Goal: Use online tool/utility: Use online tool/utility

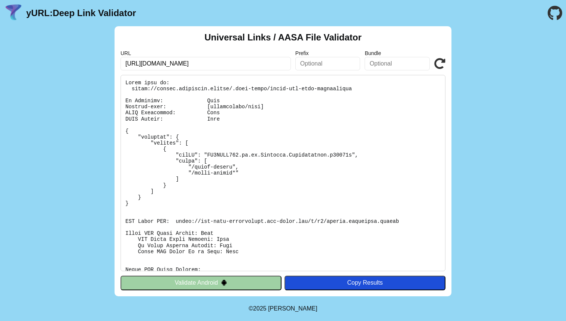
click at [209, 192] on pre at bounding box center [283, 173] width 325 height 196
click at [208, 131] on pre at bounding box center [283, 173] width 325 height 196
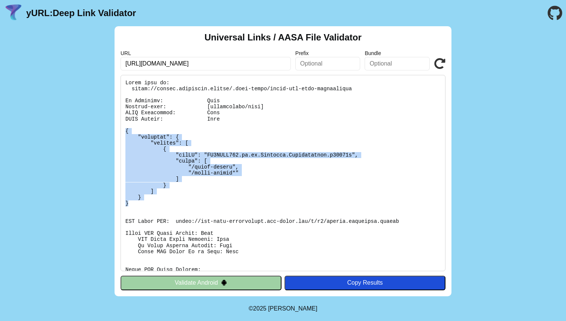
drag, startPoint x: 125, startPoint y: 130, endPoint x: 133, endPoint y: 206, distance: 76.5
click at [133, 206] on pre at bounding box center [283, 173] width 325 height 196
drag, startPoint x: 133, startPoint y: 206, endPoint x: 122, endPoint y: 125, distance: 82.1
click at [122, 125] on pre at bounding box center [283, 173] width 325 height 196
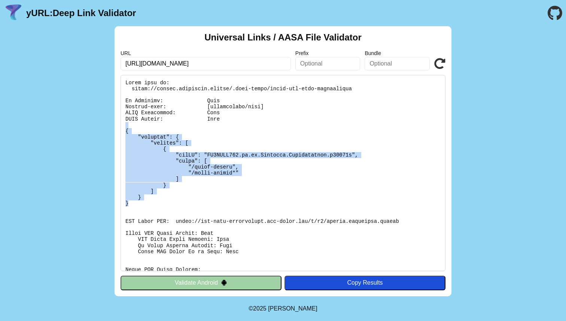
click at [122, 125] on pre at bounding box center [283, 173] width 325 height 196
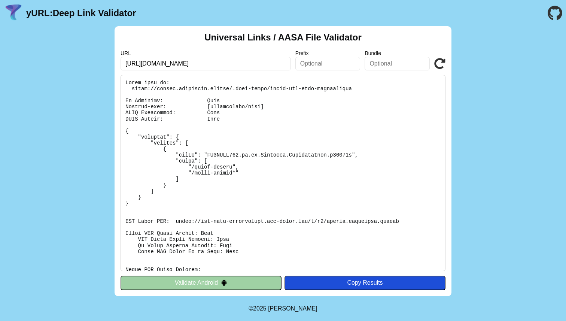
click at [197, 222] on pre at bounding box center [283, 173] width 325 height 196
click at [197, 290] on button "Validate Android" at bounding box center [201, 283] width 161 height 14
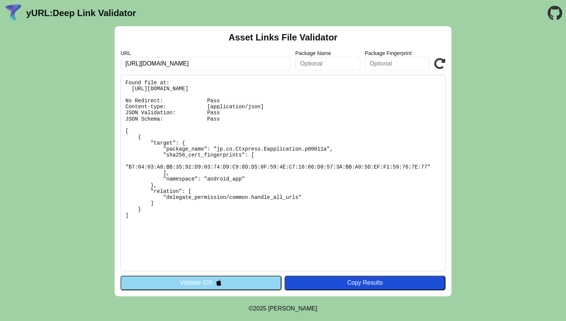
click at [266, 160] on pre "Found file at: https://public.cityremit.global/.well-known/assetlinks.json No R…" at bounding box center [283, 173] width 325 height 196
click at [247, 200] on pre "Found file at: https://public.cityremit.global/.well-known/assetlinks.json No R…" at bounding box center [283, 173] width 325 height 196
click at [179, 165] on pre "Found file at: https://public.cityremit.global/.well-known/assetlinks.json No R…" at bounding box center [283, 173] width 325 height 196
click at [170, 177] on pre "Found file at: https://public.cityremit.global/.well-known/assetlinks.json No R…" at bounding box center [283, 173] width 325 height 196
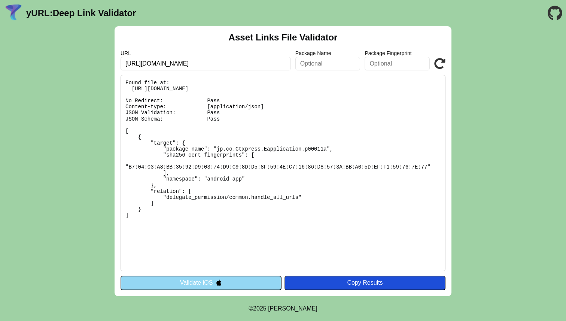
click at [256, 206] on pre "Found file at: https://public.cityremit.global/.well-known/assetlinks.json No R…" at bounding box center [283, 173] width 325 height 196
click at [169, 169] on pre "Found file at: https://public.cityremit.global/.well-known/assetlinks.json No R…" at bounding box center [283, 173] width 325 height 196
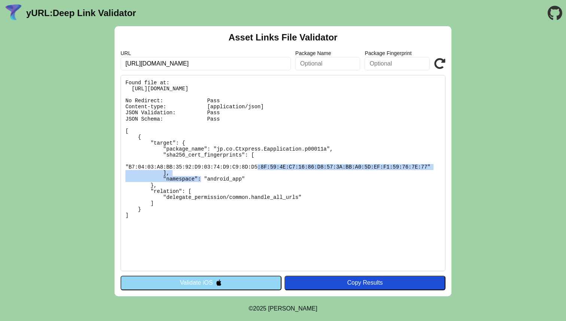
drag, startPoint x: 128, startPoint y: 164, endPoint x: 428, endPoint y: 166, distance: 300.1
click at [428, 166] on pre "Found file at: https://public.cityremit.global/.well-known/assetlinks.json No R…" at bounding box center [283, 173] width 325 height 196
copy pre "B7:04:03:A8:BB:35:92:D9:03:74:D9:C9:8D:D5:8F:59:4E:C7:16:86:D8:57:3A:BB:A0:5D:E…"
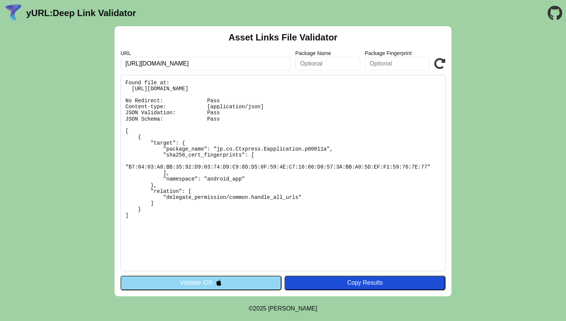
click at [337, 155] on pre "Found file at: https://public.cityremit.global/.well-known/assetlinks.json No R…" at bounding box center [283, 173] width 325 height 196
